Goal: Transaction & Acquisition: Purchase product/service

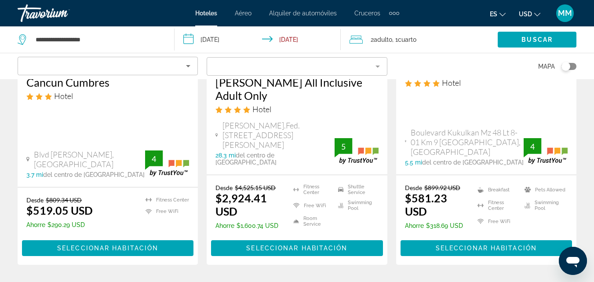
scroll to position [1250, 0]
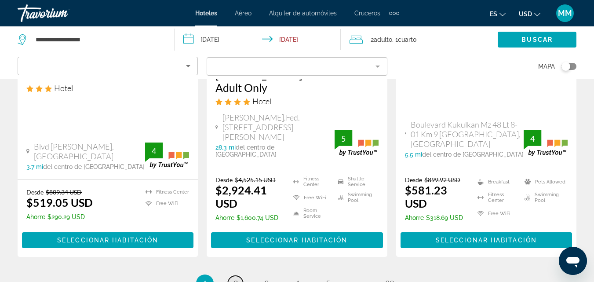
click at [235, 279] on span "2" at bounding box center [236, 284] width 4 height 10
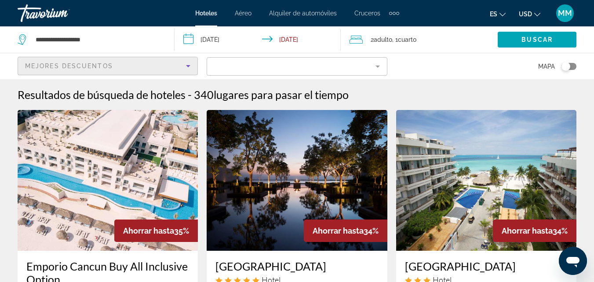
click at [187, 64] on icon "Sort by" at bounding box center [188, 66] width 11 height 11
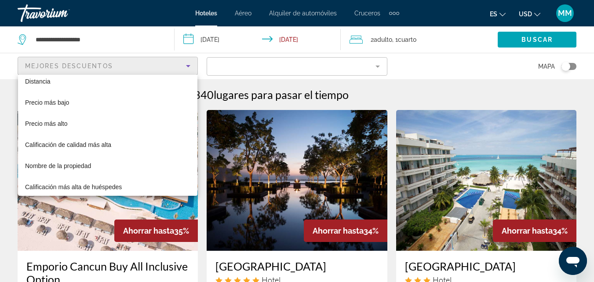
scroll to position [34, 0]
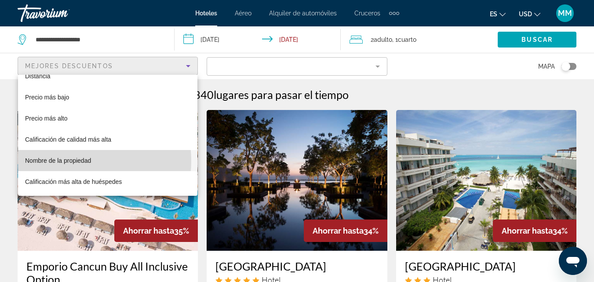
click at [73, 161] on span "Nombre de la propiedad" at bounding box center [58, 160] width 66 height 7
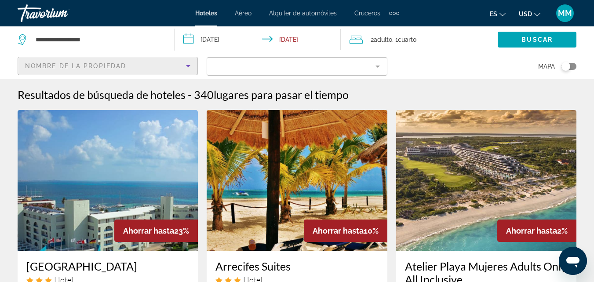
click at [376, 62] on mat-form-field "Filter" at bounding box center [297, 66] width 180 height 18
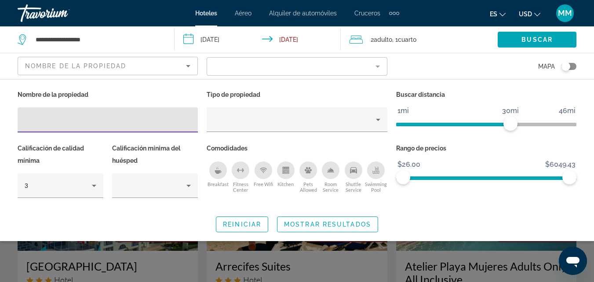
click at [223, 64] on mat-form-field "Filter" at bounding box center [297, 66] width 180 height 18
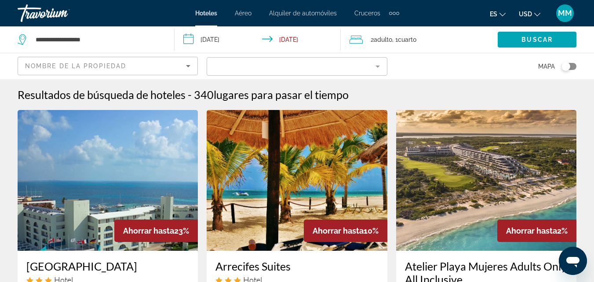
click at [236, 66] on mat-form-field "Filter" at bounding box center [297, 66] width 180 height 18
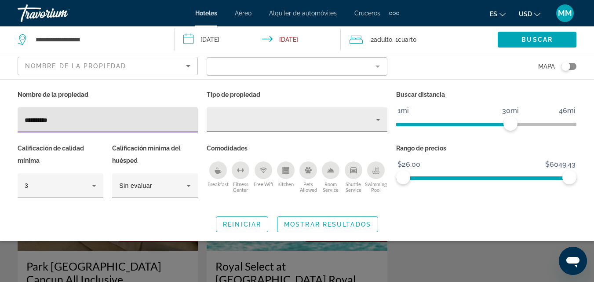
type input "**********"
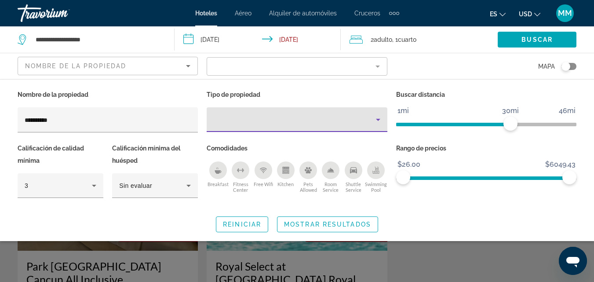
click at [377, 119] on icon "Property type" at bounding box center [378, 120] width 4 height 2
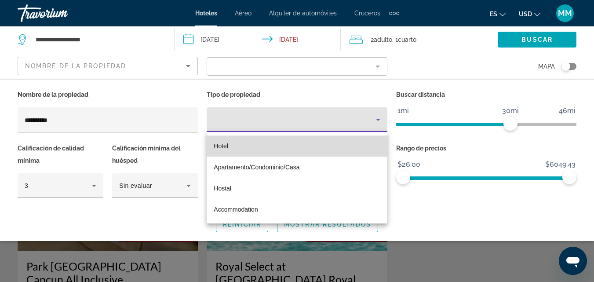
click at [224, 147] on span "Hotel" at bounding box center [221, 146] width 15 height 7
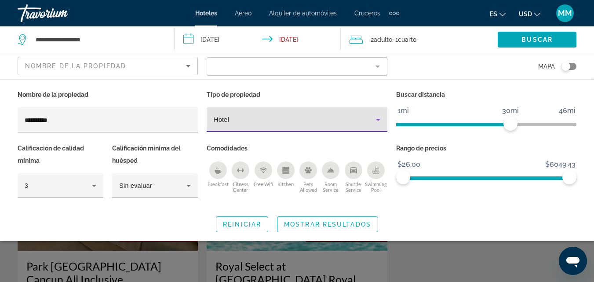
click at [377, 65] on mat-form-field "Filter" at bounding box center [297, 66] width 180 height 18
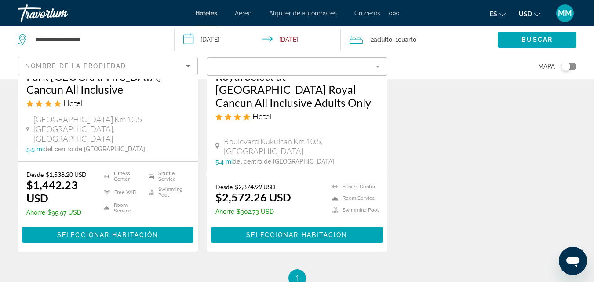
scroll to position [191, 0]
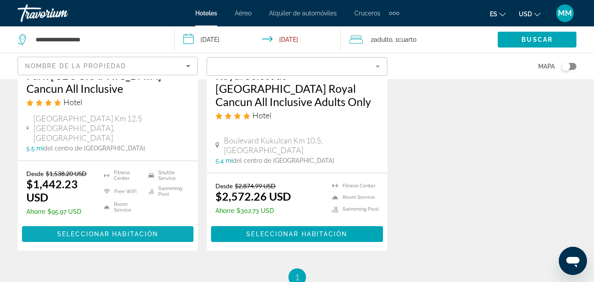
click at [85, 231] on span "Seleccionar habitación" at bounding box center [107, 234] width 101 height 7
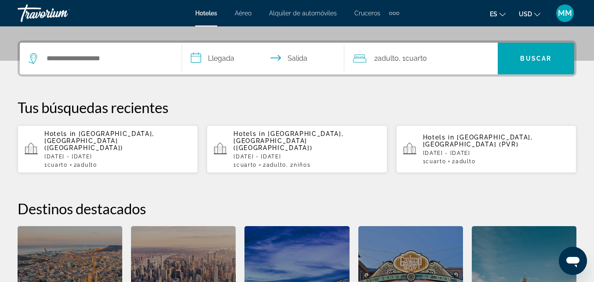
scroll to position [202, 0]
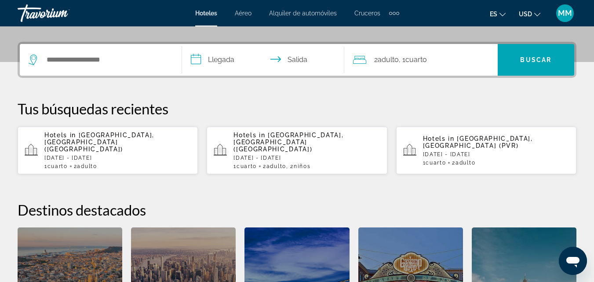
click at [77, 155] on p "[DATE] - [DATE]" at bounding box center [117, 158] width 147 height 6
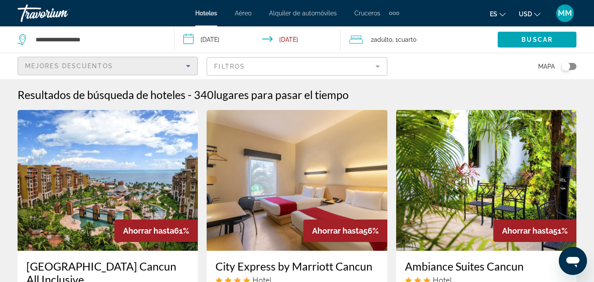
click at [189, 65] on icon "Sort by" at bounding box center [188, 66] width 4 height 2
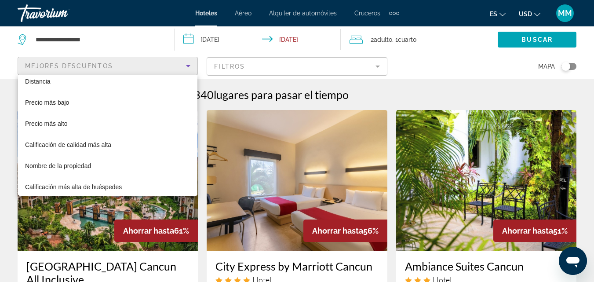
scroll to position [34, 0]
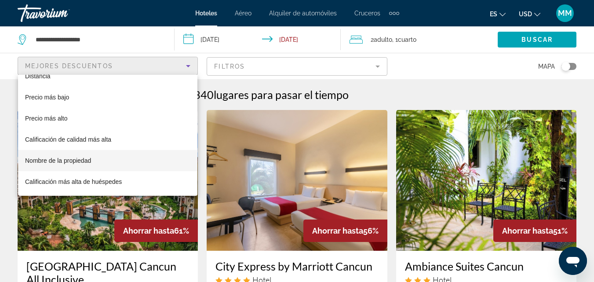
click at [60, 164] on span "Nombre de la propiedad" at bounding box center [58, 160] width 66 height 11
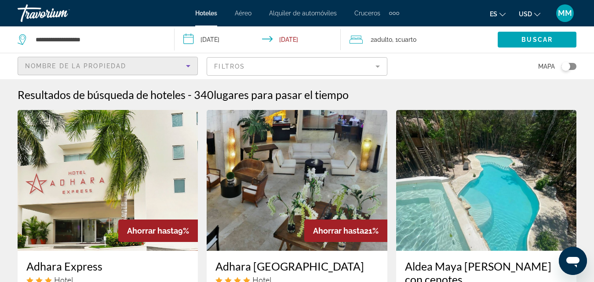
click at [374, 66] on mat-form-field "Filtros" at bounding box center [297, 66] width 180 height 18
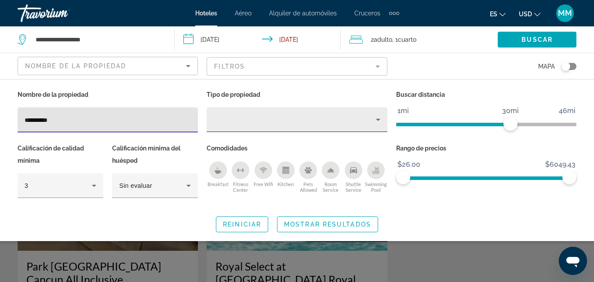
type input "**********"
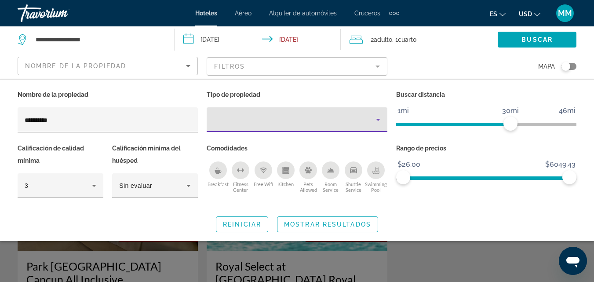
click at [378, 121] on icon "Property type" at bounding box center [378, 120] width 4 height 2
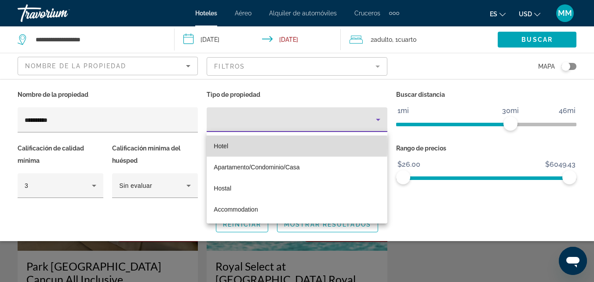
click at [227, 146] on span "Hotel" at bounding box center [221, 146] width 15 height 7
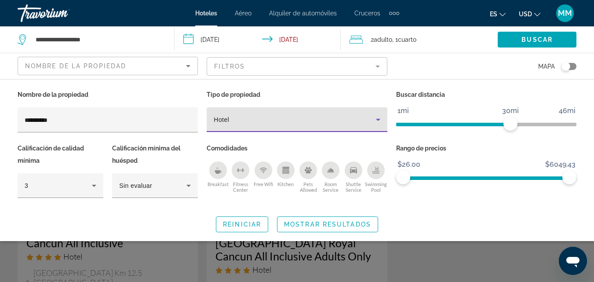
scroll to position [37, 0]
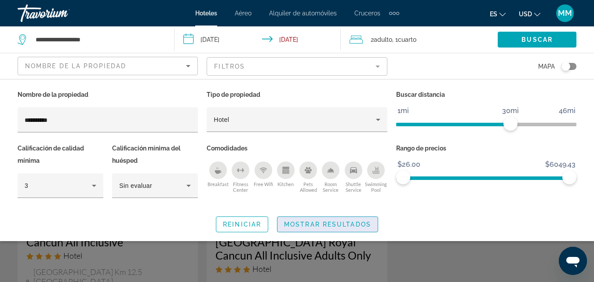
click at [302, 225] on span "Mostrar resultados" at bounding box center [327, 224] width 87 height 7
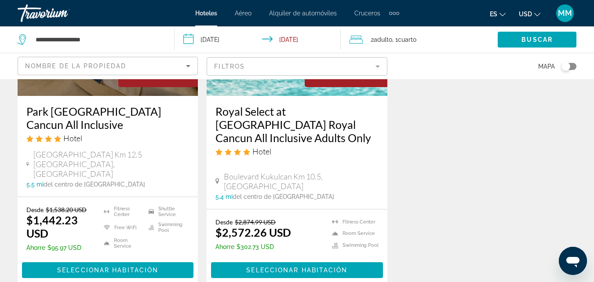
scroll to position [156, 0]
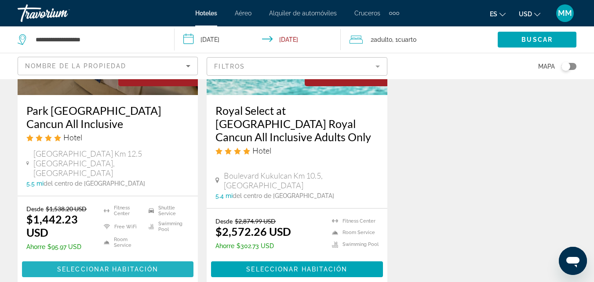
click at [97, 266] on span "Seleccionar habitación" at bounding box center [107, 269] width 101 height 7
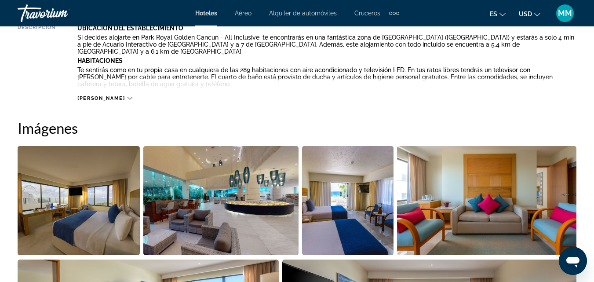
scroll to position [527, 0]
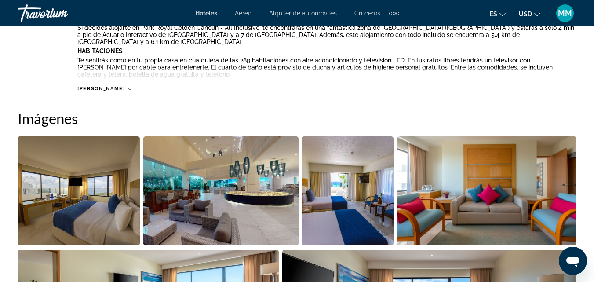
click at [103, 88] on div "[PERSON_NAME]" at bounding box center [104, 89] width 55 height 6
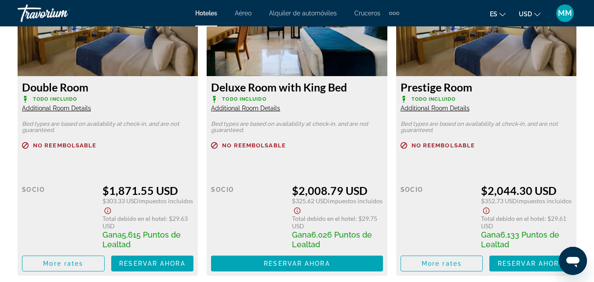
scroll to position [2191, 0]
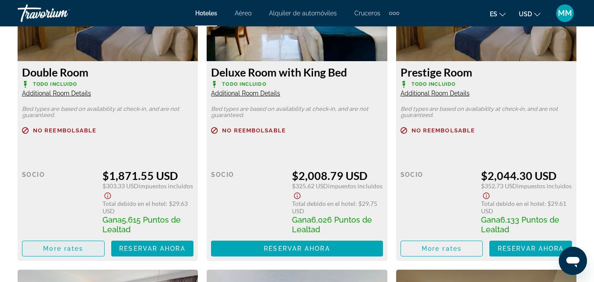
click at [70, 245] on span "More rates" at bounding box center [63, 248] width 40 height 7
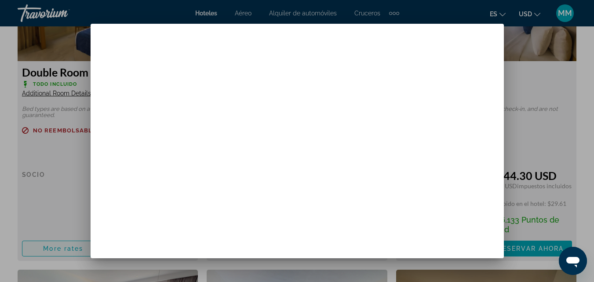
scroll to position [0, 0]
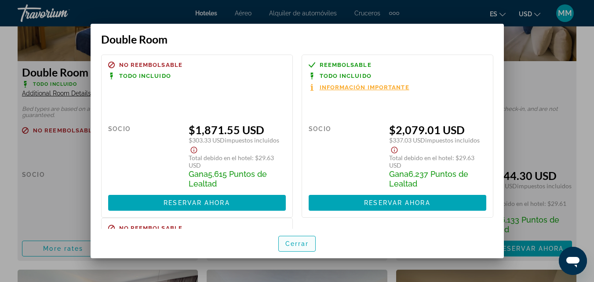
click at [295, 244] on span "Cerrar" at bounding box center [298, 243] width 24 height 7
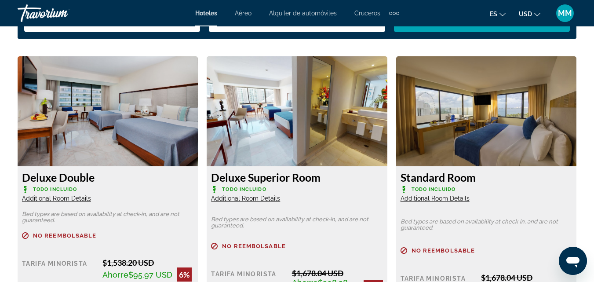
scroll to position [1430, 0]
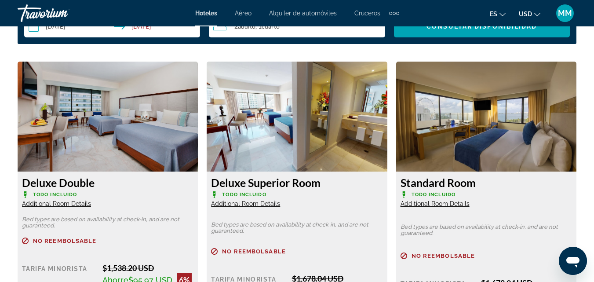
click at [277, 124] on img "Main content" at bounding box center [297, 117] width 180 height 110
click at [245, 200] on span "Additional Room Details" at bounding box center [245, 203] width 69 height 7
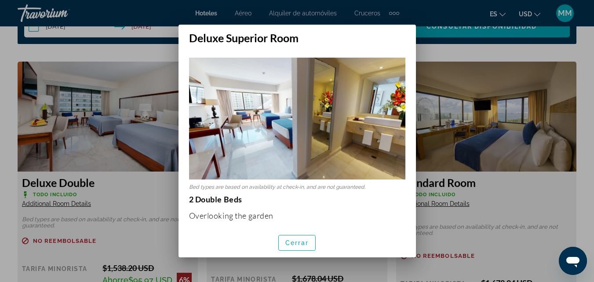
scroll to position [0, 0]
drag, startPoint x: 191, startPoint y: 196, endPoint x: 243, endPoint y: 197, distance: 52.8
click at [243, 197] on p "2 Double Beds" at bounding box center [297, 199] width 216 height 10
click at [555, 185] on div at bounding box center [297, 141] width 594 height 282
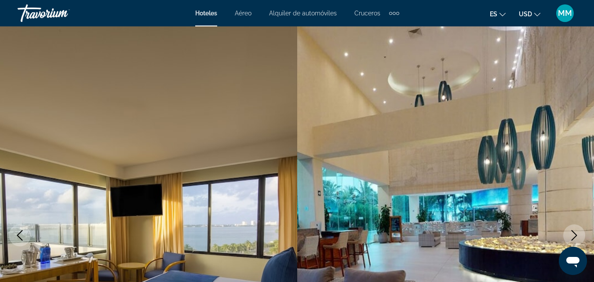
scroll to position [1430, 0]
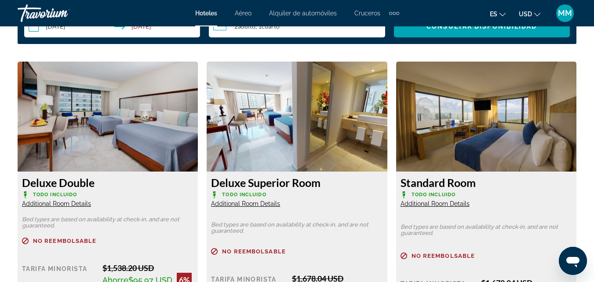
click at [418, 200] on span "Additional Room Details" at bounding box center [435, 203] width 69 height 7
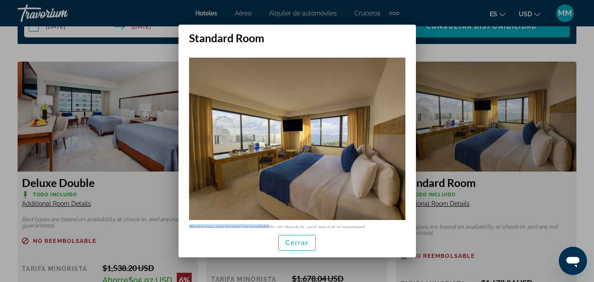
scroll to position [11, 0]
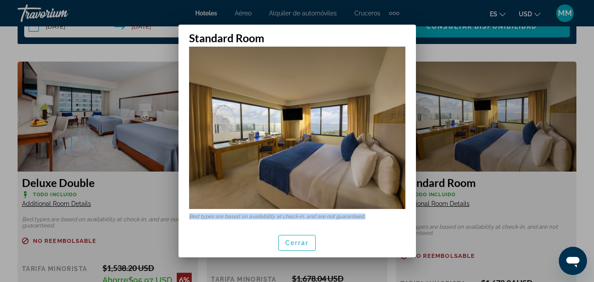
drag, startPoint x: 189, startPoint y: 224, endPoint x: 368, endPoint y: 209, distance: 179.7
click at [368, 213] on p "Bed types are based on availability at check-in, and are not guaranteed." at bounding box center [297, 216] width 216 height 6
click at [306, 240] on span "Cerrar" at bounding box center [298, 242] width 24 height 7
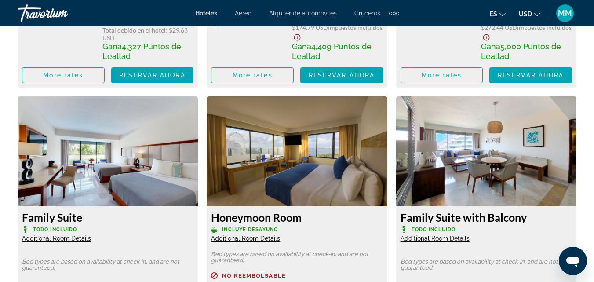
scroll to position [1733, 0]
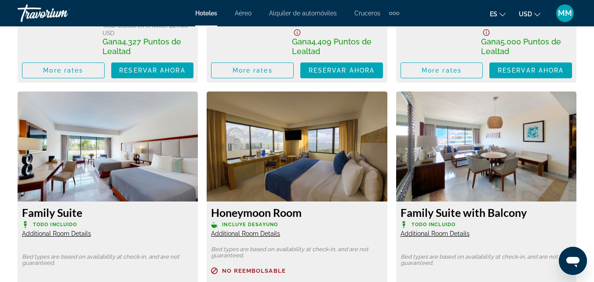
click at [77, 230] on span "Additional Room Details" at bounding box center [56, 233] width 69 height 7
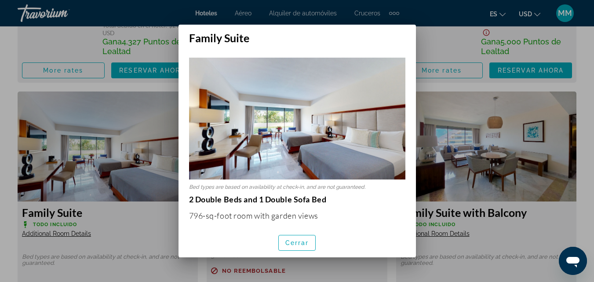
scroll to position [0, 0]
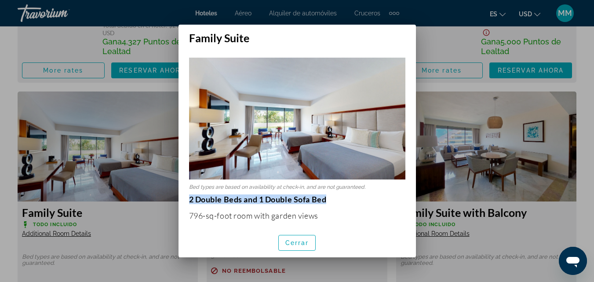
drag, startPoint x: 190, startPoint y: 198, endPoint x: 330, endPoint y: 194, distance: 140.4
click at [330, 194] on p "2 Double Beds and 1 Double Sofa Bed" at bounding box center [297, 199] width 216 height 10
click at [352, 235] on div "Cerrar" at bounding box center [298, 242] width 238 height 29
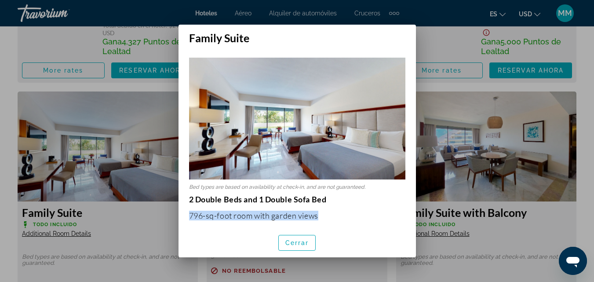
drag, startPoint x: 191, startPoint y: 212, endPoint x: 324, endPoint y: 210, distance: 132.4
click at [324, 211] on p "796-sq-foot room with garden views" at bounding box center [297, 216] width 216 height 10
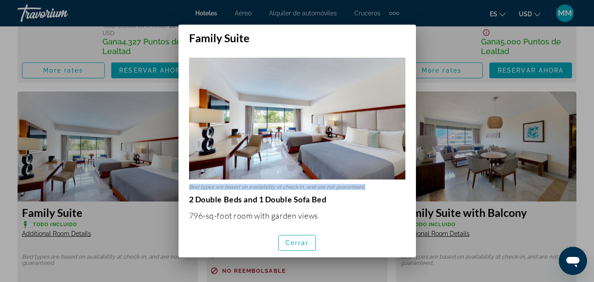
drag, startPoint x: 188, startPoint y: 183, endPoint x: 385, endPoint y: 184, distance: 197.1
click at [385, 184] on div "Bed types are based on availability at check-in, and are not guaranteed. 2 Doub…" at bounding box center [298, 135] width 238 height 183
click at [364, 213] on p "796-sq-foot room with garden views" at bounding box center [297, 216] width 216 height 10
click at [284, 245] on span "button" at bounding box center [297, 242] width 37 height 21
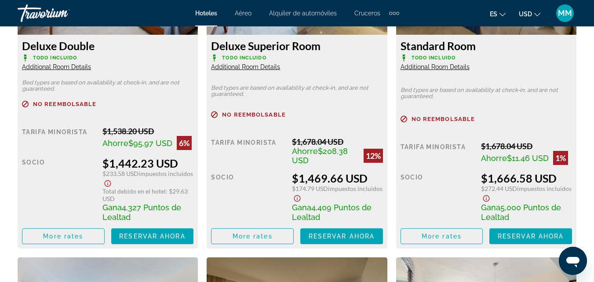
scroll to position [1572, 0]
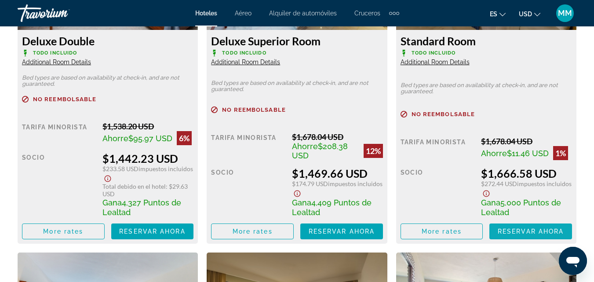
click at [516, 228] on span "Reservar ahora" at bounding box center [531, 231] width 66 height 7
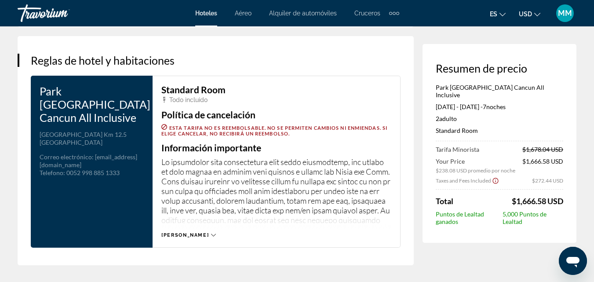
scroll to position [1134, 0]
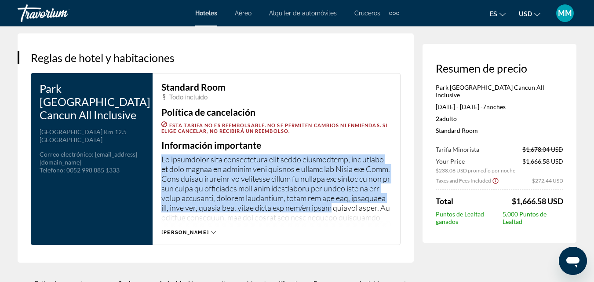
drag, startPoint x: 162, startPoint y: 166, endPoint x: 386, endPoint y: 215, distance: 229.3
click at [386, 215] on p "Main content" at bounding box center [276, 187] width 230 height 66
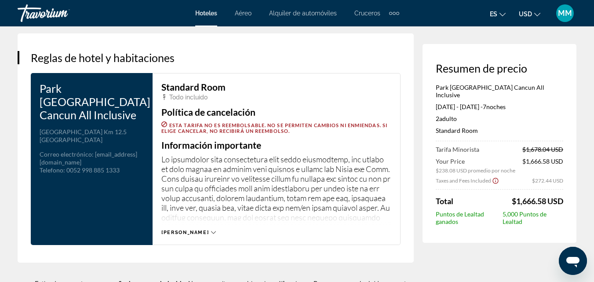
click at [332, 101] on div "Todo incluido" at bounding box center [276, 97] width 230 height 7
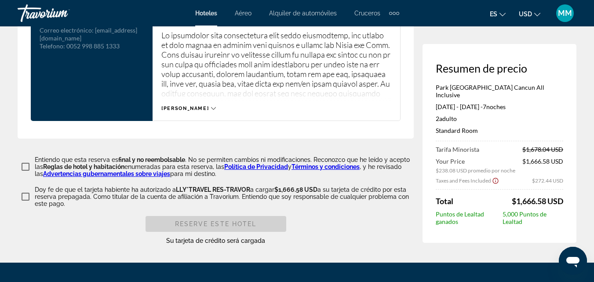
scroll to position [1261, 0]
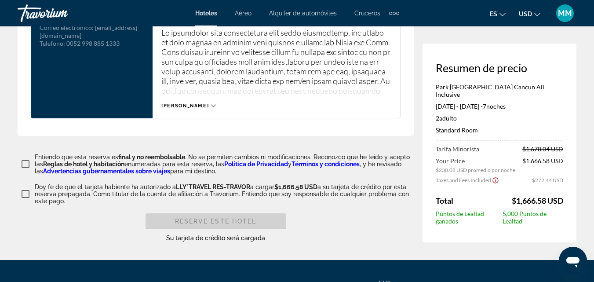
click at [211, 108] on icon "Main content" at bounding box center [213, 105] width 5 height 5
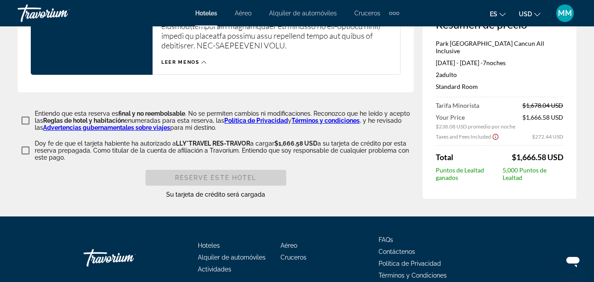
scroll to position [1840, 0]
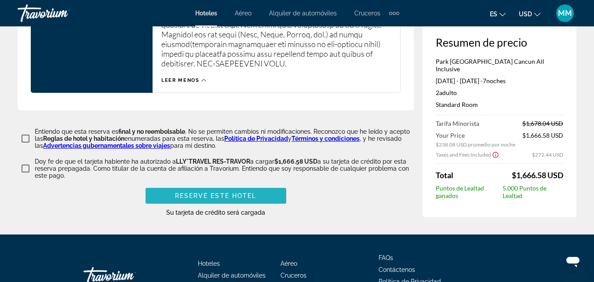
click at [190, 199] on span "Reserve este hotel" at bounding box center [216, 195] width 82 height 7
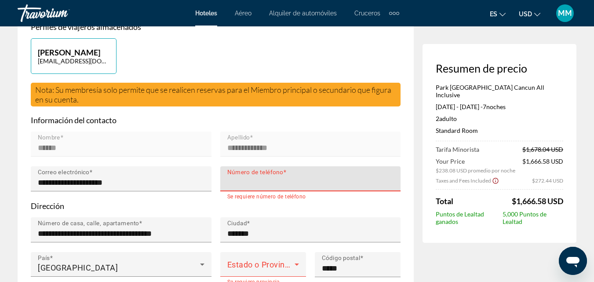
scroll to position [209, 0]
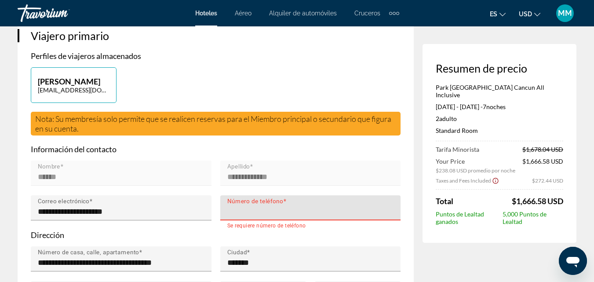
click at [252, 217] on input "Número de teléfono" at bounding box center [313, 211] width 172 height 11
type input "**********"
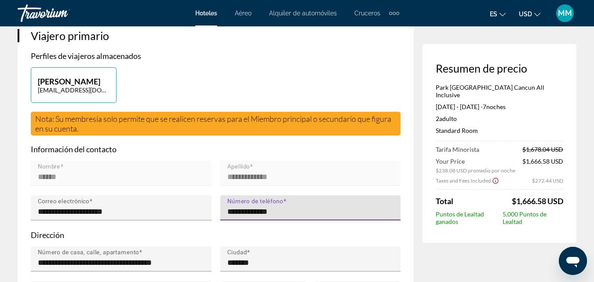
click at [361, 240] on p "Dirección" at bounding box center [216, 235] width 370 height 10
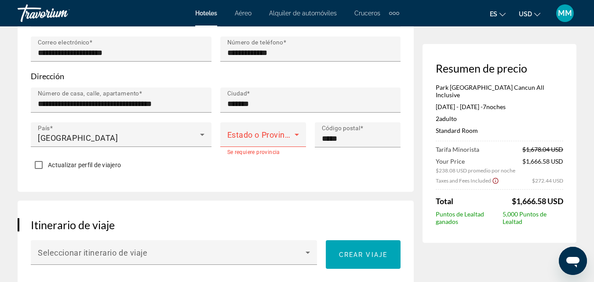
scroll to position [408, 0]
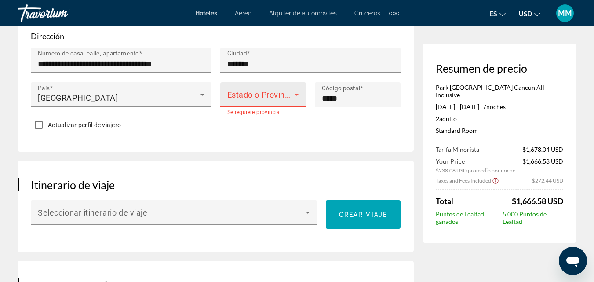
click at [254, 103] on span "Main content" at bounding box center [260, 98] width 67 height 11
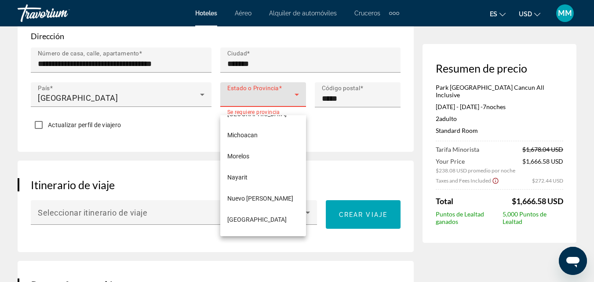
scroll to position [319, 0]
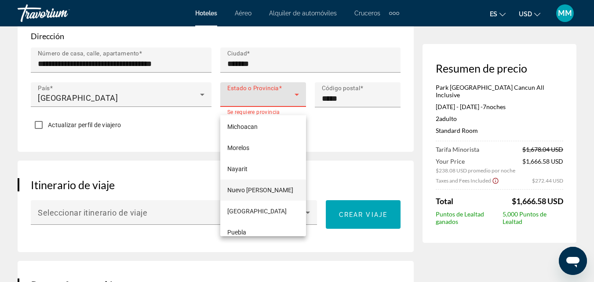
click at [253, 190] on span "Nuevo [PERSON_NAME]" at bounding box center [260, 190] width 66 height 11
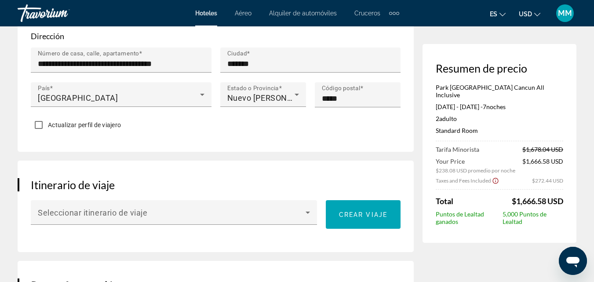
click at [357, 134] on div "Actualizar perfil de viajero" at bounding box center [216, 125] width 370 height 17
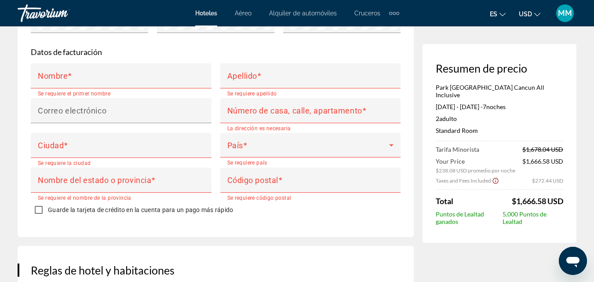
scroll to position [925, 0]
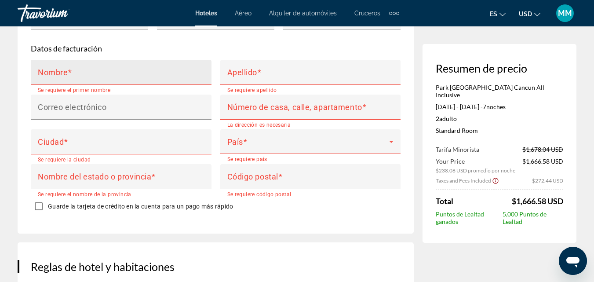
click at [92, 81] on input "Nombre" at bounding box center [124, 76] width 172 height 11
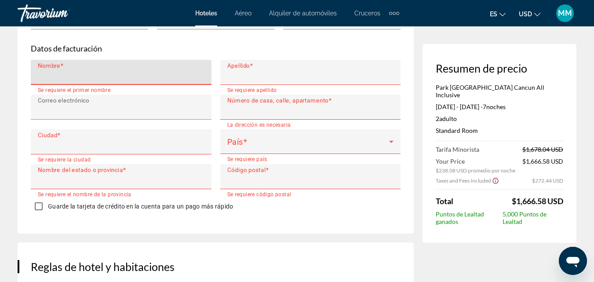
type input "******"
type input "**********"
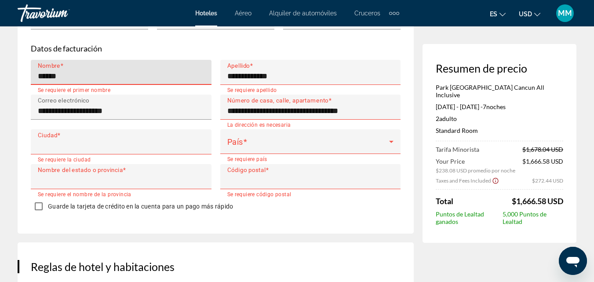
type input "*******"
type input "****"
type input "*****"
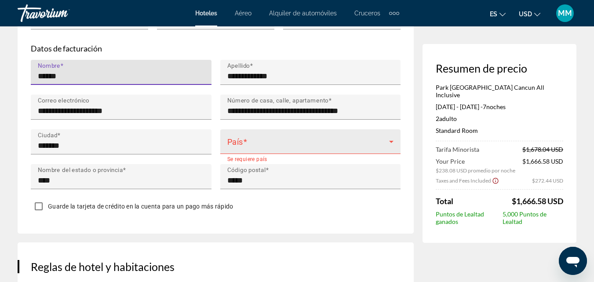
click at [330, 154] on div "País" at bounding box center [310, 141] width 167 height 25
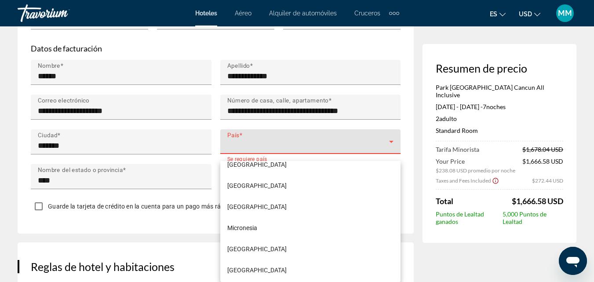
scroll to position [3028, 0]
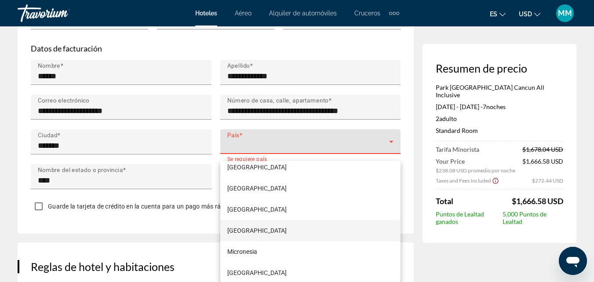
click at [238, 228] on span "[GEOGRAPHIC_DATA]" at bounding box center [256, 230] width 59 height 11
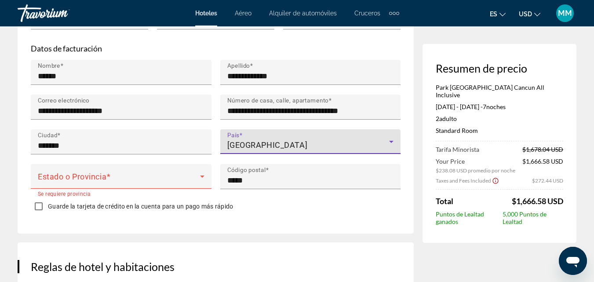
click at [311, 216] on div "Guarde la tarjeta de crédito en la cuenta para un pago más rápido" at bounding box center [216, 207] width 370 height 17
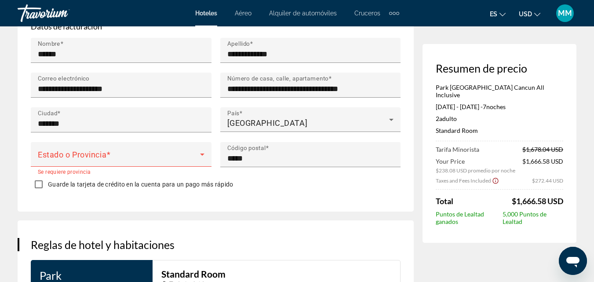
scroll to position [1015, 0]
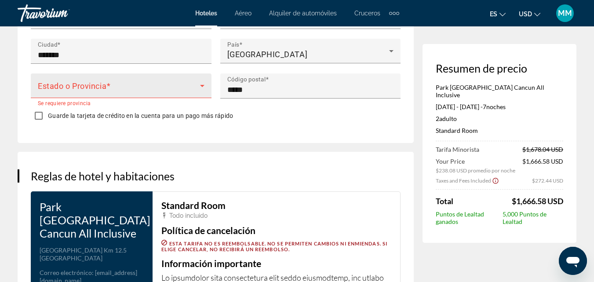
click at [171, 90] on span "Main content" at bounding box center [119, 89] width 162 height 11
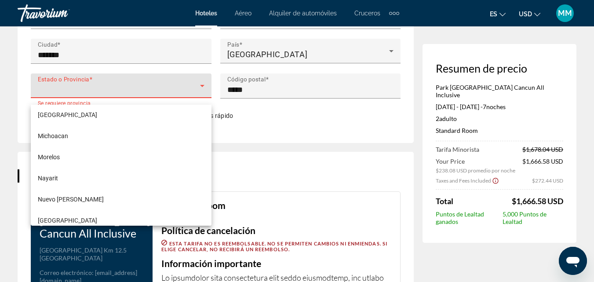
scroll to position [322, 0]
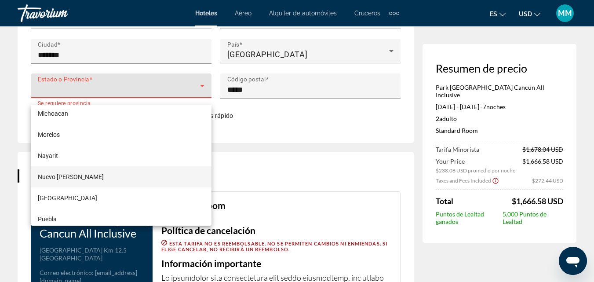
click at [88, 178] on mat-option "Nuevo [PERSON_NAME]" at bounding box center [121, 176] width 181 height 21
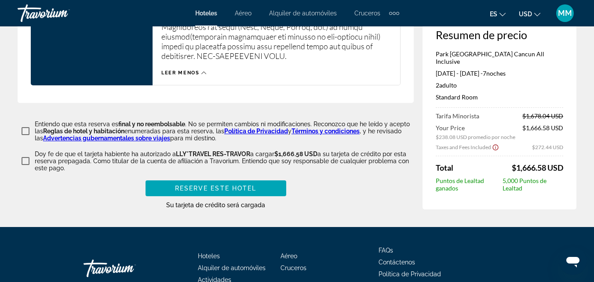
scroll to position [1854, 0]
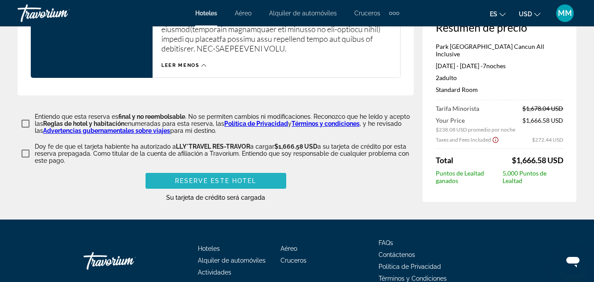
click at [198, 184] on span "Reserve este hotel" at bounding box center [216, 180] width 82 height 7
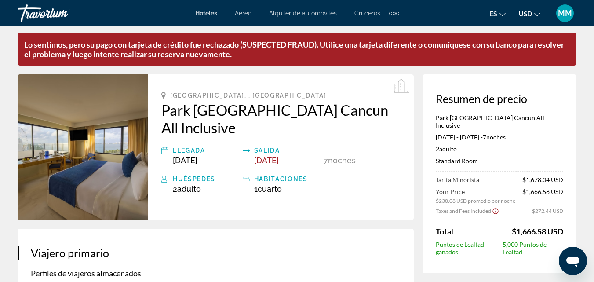
scroll to position [0, 0]
